Goal: Task Accomplishment & Management: Complete application form

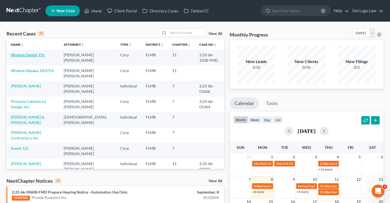
click at [41, 55] on link "Wisdom Dental, P.A." at bounding box center [28, 55] width 34 height 5
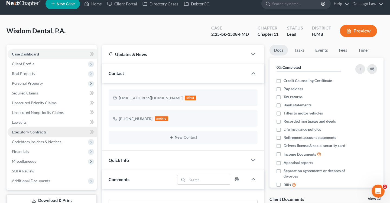
scroll to position [8, 0]
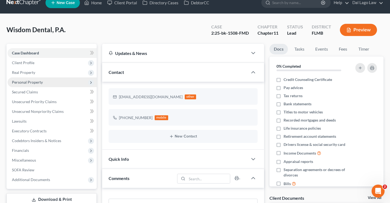
click at [39, 80] on span "Personal Property" at bounding box center [27, 82] width 31 height 5
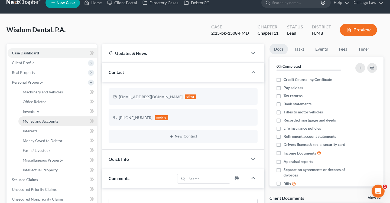
click at [45, 118] on link "Money and Accounts" at bounding box center [57, 121] width 78 height 10
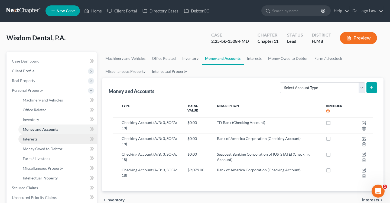
click at [56, 140] on link "Interests" at bounding box center [57, 139] width 78 height 10
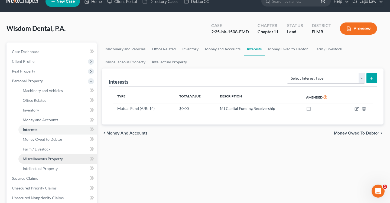
click at [45, 159] on span "Miscellaneous Property" at bounding box center [43, 159] width 40 height 5
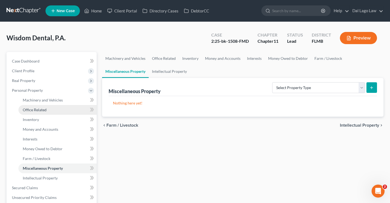
click at [37, 109] on span "Office Related" at bounding box center [35, 110] width 24 height 5
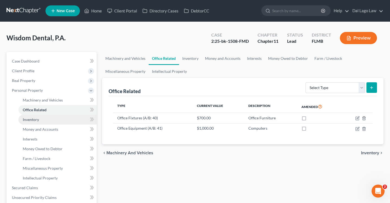
click at [38, 121] on span "Inventory" at bounding box center [31, 119] width 16 height 5
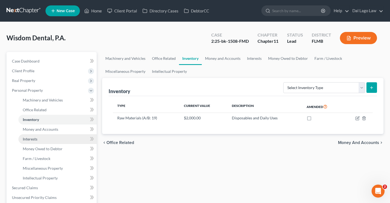
click at [38, 135] on link "Interests" at bounding box center [57, 139] width 78 height 10
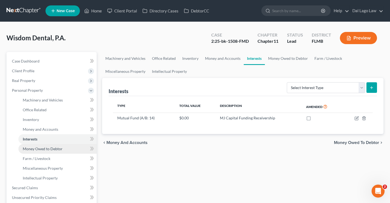
click at [36, 148] on span "Money Owed to Debtor" at bounding box center [43, 149] width 40 height 5
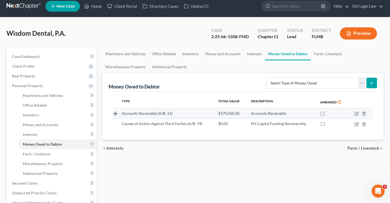
scroll to position [6, 0]
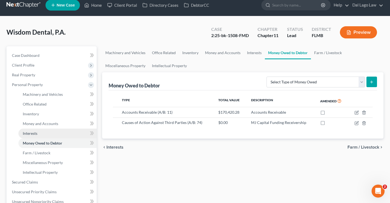
click at [53, 134] on link "Interests" at bounding box center [57, 134] width 78 height 10
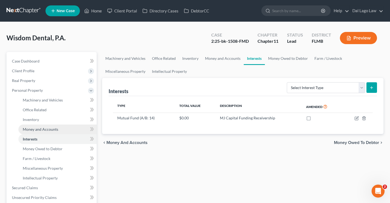
click at [51, 126] on link "Money and Accounts" at bounding box center [57, 130] width 78 height 10
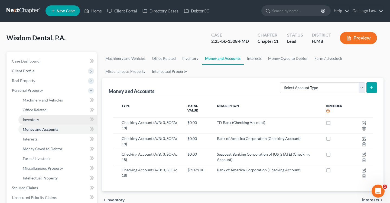
click at [40, 121] on link "Inventory" at bounding box center [57, 120] width 78 height 10
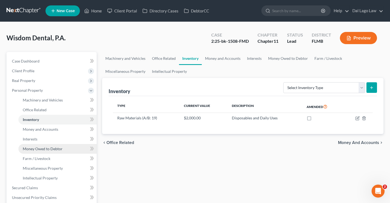
click at [37, 149] on span "Money Owed to Debtor" at bounding box center [43, 149] width 40 height 5
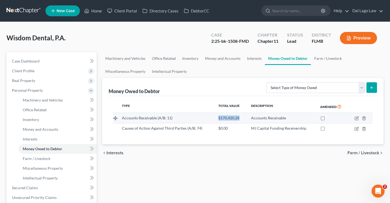
drag, startPoint x: 217, startPoint y: 117, endPoint x: 240, endPoint y: 117, distance: 23.3
click at [240, 117] on td "$170,420.28" at bounding box center [230, 118] width 32 height 10
copy span "$170,420.28"
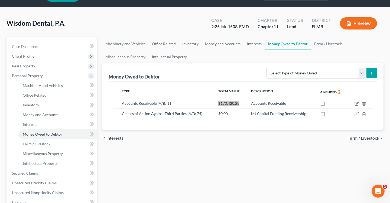
scroll to position [20, 0]
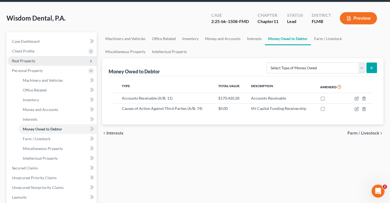
click at [39, 61] on span "Real Property" at bounding box center [52, 61] width 89 height 10
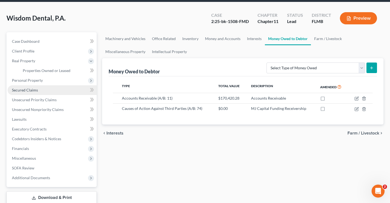
click at [40, 90] on link "Secured Claims" at bounding box center [52, 90] width 89 height 10
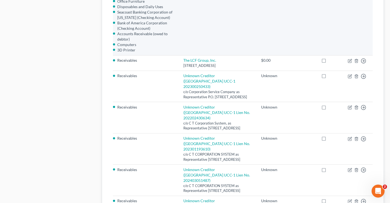
scroll to position [330, 0]
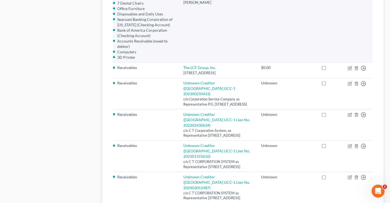
drag, startPoint x: 131, startPoint y: 14, endPoint x: 134, endPoint y: 19, distance: 6.2
copy li "Tero Elements Intraoral [PERSON_NAME]"
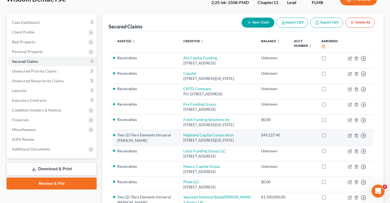
scroll to position [11, 0]
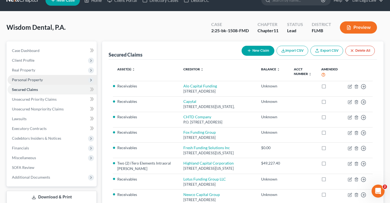
click at [47, 78] on span "Personal Property" at bounding box center [52, 80] width 89 height 10
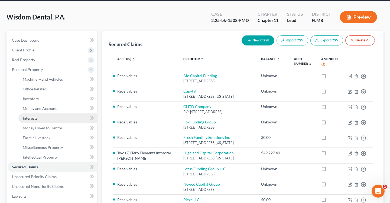
scroll to position [25, 0]
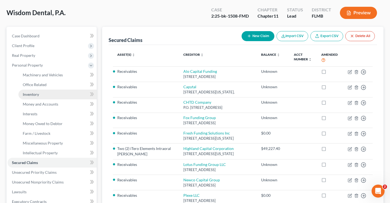
click at [41, 96] on link "Inventory" at bounding box center [57, 95] width 78 height 10
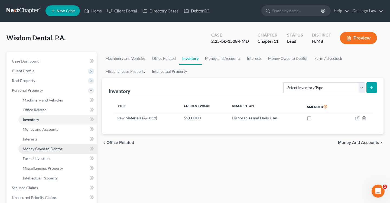
click at [44, 144] on link "Money Owed to Debtor" at bounding box center [57, 149] width 78 height 10
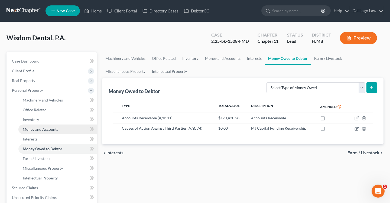
click at [45, 131] on span "Money and Accounts" at bounding box center [40, 129] width 35 height 5
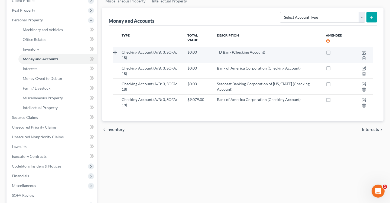
scroll to position [73, 0]
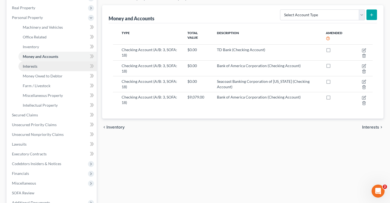
click at [53, 68] on link "Interests" at bounding box center [57, 66] width 78 height 10
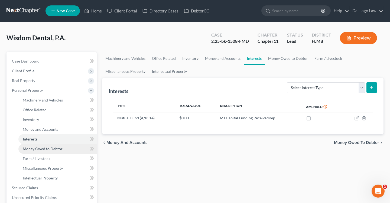
click at [35, 150] on span "Money Owed to Debtor" at bounding box center [43, 149] width 40 height 5
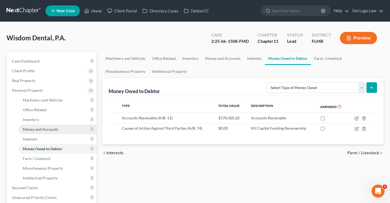
click at [44, 127] on span "Money and Accounts" at bounding box center [40, 129] width 35 height 5
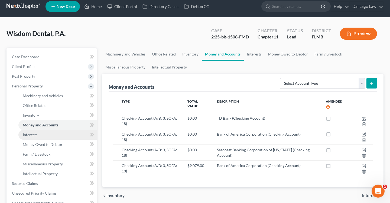
scroll to position [6, 0]
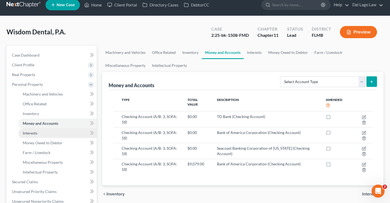
click at [48, 135] on link "Interests" at bounding box center [57, 133] width 78 height 10
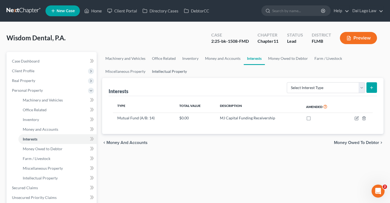
click at [161, 65] on link "Intellectual Property" at bounding box center [169, 71] width 41 height 13
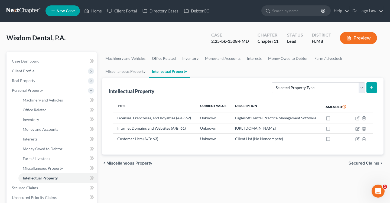
click at [166, 57] on link "Office Related" at bounding box center [164, 58] width 30 height 13
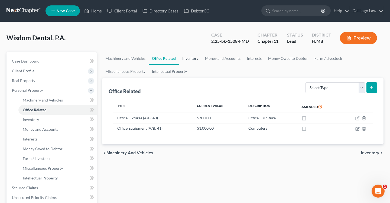
click at [190, 57] on link "Inventory" at bounding box center [190, 58] width 23 height 13
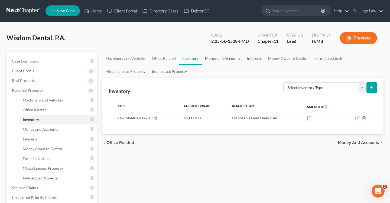
click at [223, 60] on link "Money and Accounts" at bounding box center [223, 58] width 42 height 13
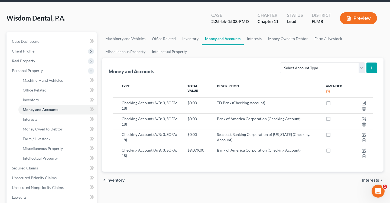
scroll to position [18, 0]
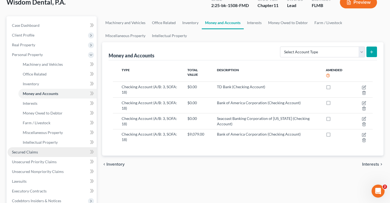
click at [58, 155] on link "Secured Claims" at bounding box center [52, 152] width 89 height 10
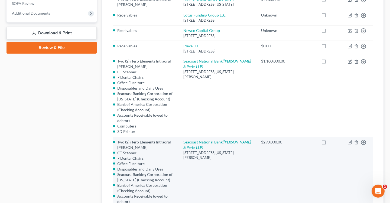
scroll to position [5, 0]
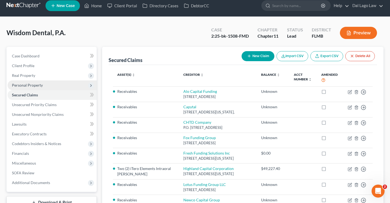
click at [46, 87] on span "Personal Property" at bounding box center [52, 85] width 89 height 10
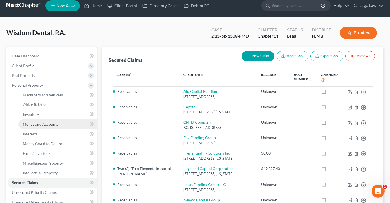
click at [38, 122] on span "Money and Accounts" at bounding box center [40, 124] width 35 height 5
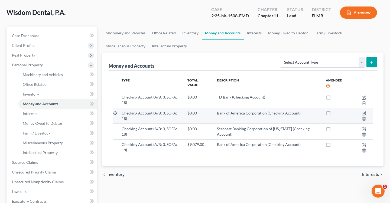
scroll to position [25, 0]
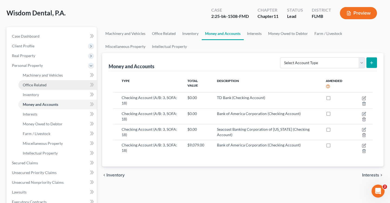
click at [49, 86] on link "Office Related" at bounding box center [57, 85] width 78 height 10
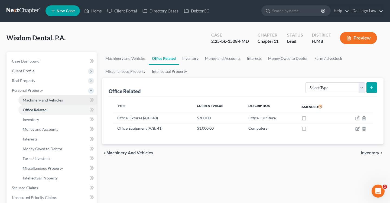
click at [45, 101] on span "Machinery and Vehicles" at bounding box center [43, 100] width 40 height 5
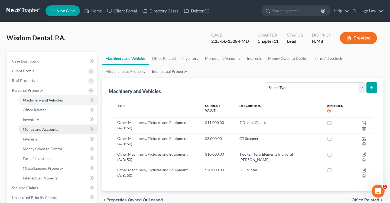
click at [42, 125] on link "Money and Accounts" at bounding box center [57, 130] width 78 height 10
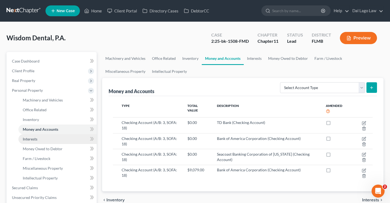
click at [40, 137] on link "Interests" at bounding box center [57, 139] width 78 height 10
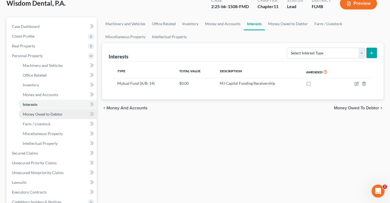
click at [41, 112] on span "Money Owed to Debtor" at bounding box center [43, 114] width 40 height 5
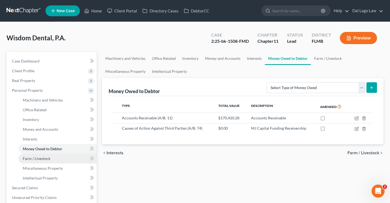
click at [40, 154] on link "Farm / Livestock" at bounding box center [57, 159] width 78 height 10
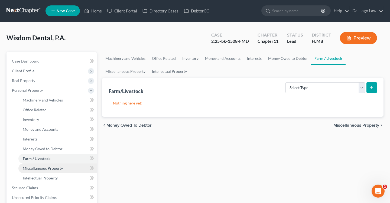
click at [39, 172] on link "Miscellaneous Property" at bounding box center [57, 169] width 78 height 10
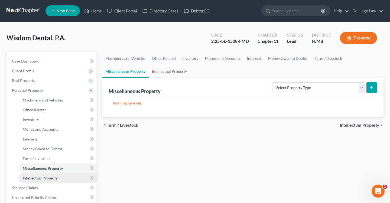
click at [38, 180] on link "Intellectual Property" at bounding box center [57, 178] width 78 height 10
